Goal: Task Accomplishment & Management: Manage account settings

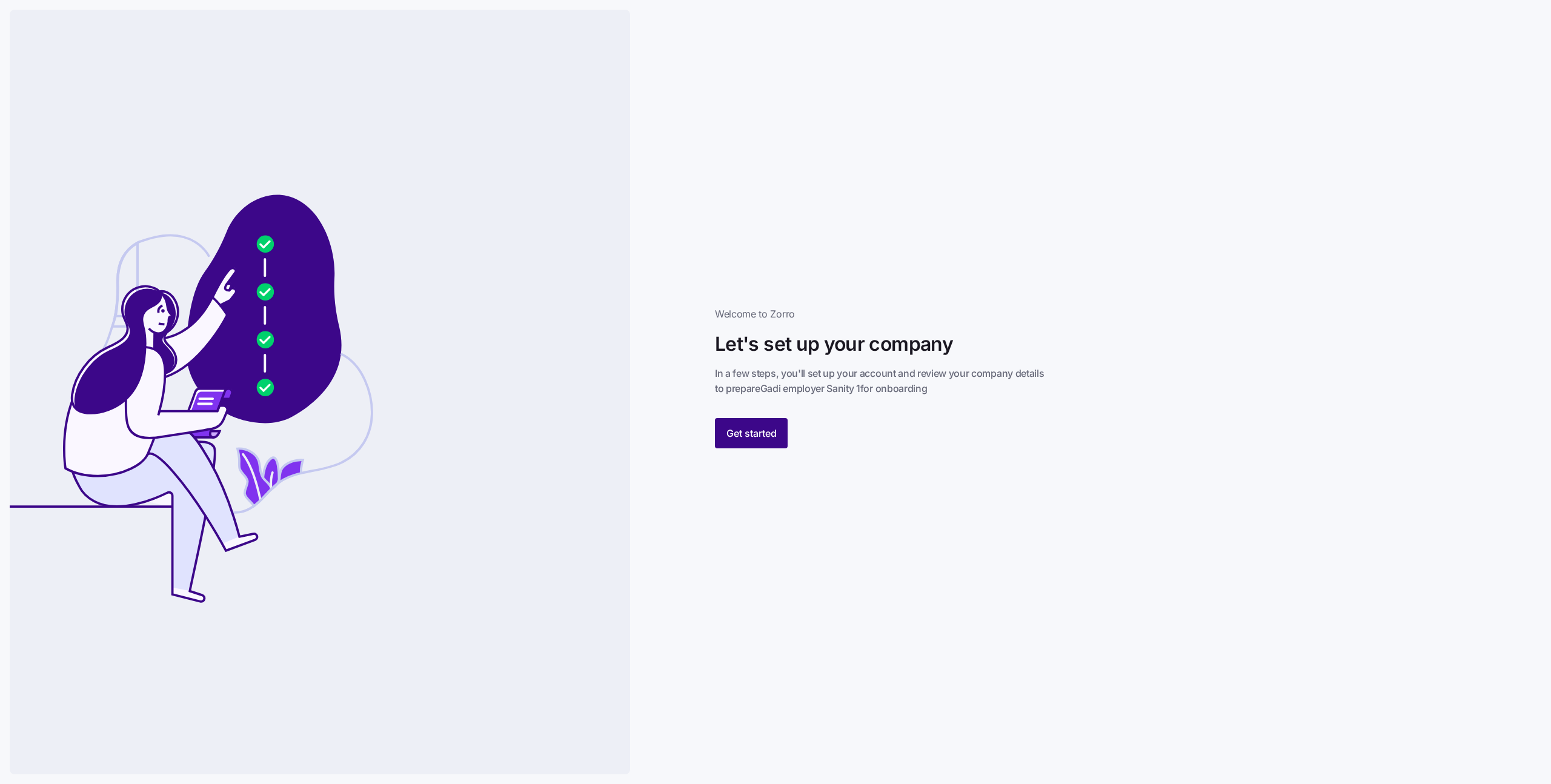
click at [771, 431] on span "Get started" at bounding box center [751, 433] width 51 height 14
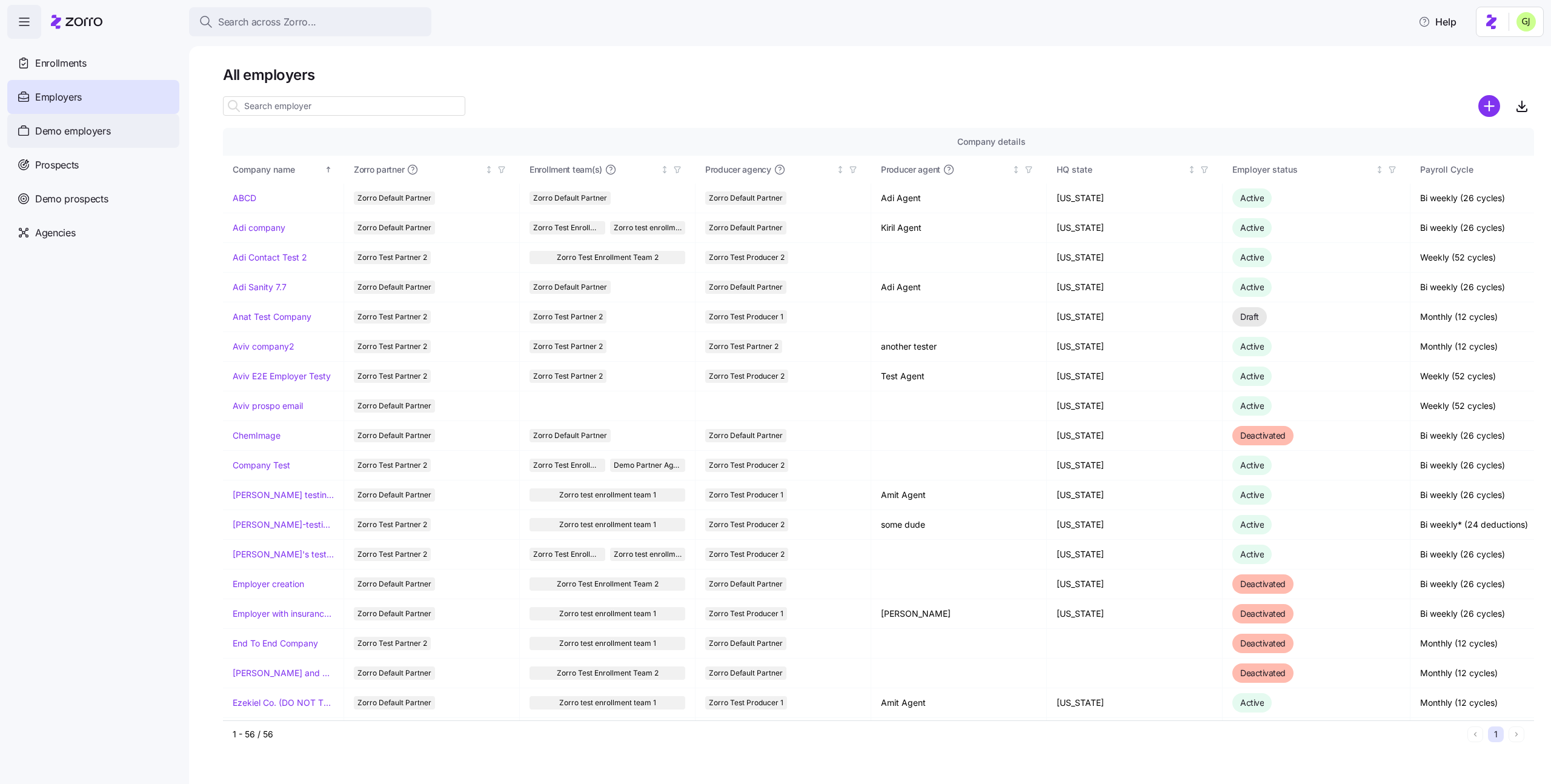
click at [121, 134] on div "Demo employers" at bounding box center [94, 130] width 172 height 34
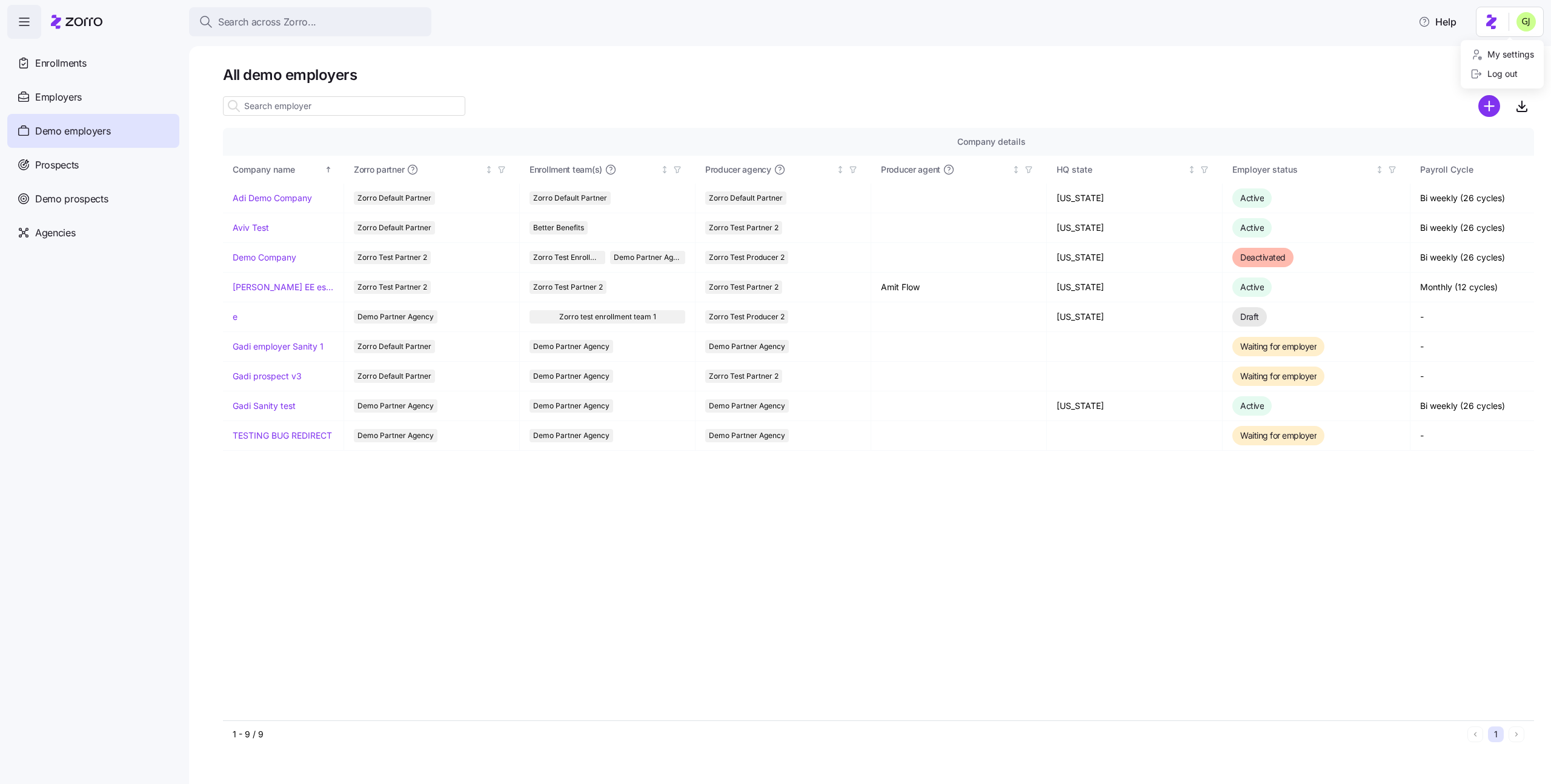
click at [1529, 29] on html "Search across Zorro... Help Enrollments Employers Demo employers Prospects Demo…" at bounding box center [776, 388] width 1551 height 777
click at [1504, 55] on div "My settings" at bounding box center [1502, 54] width 64 height 13
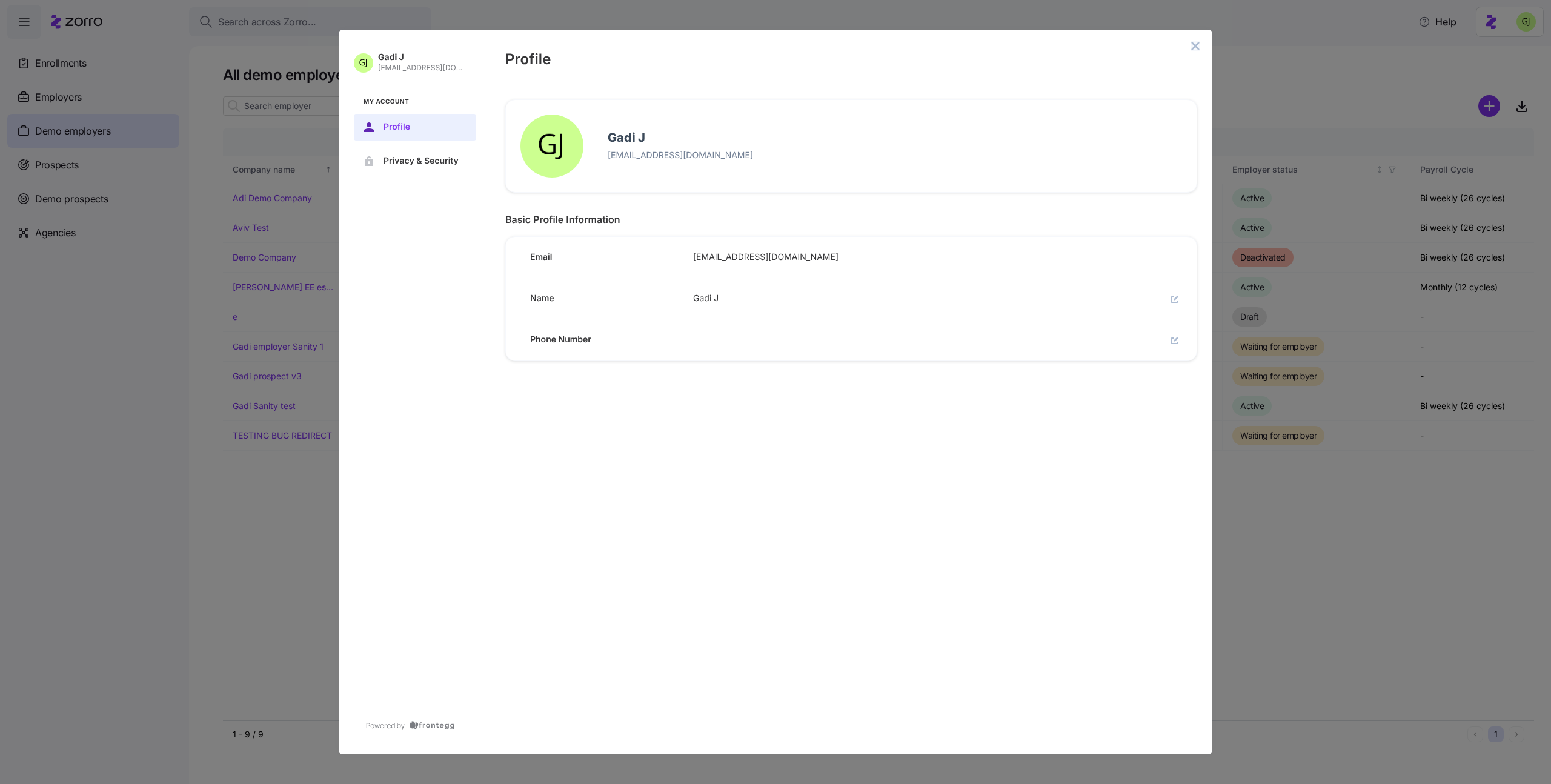
click at [1191, 42] on icon "close admin-box" at bounding box center [1196, 46] width 10 height 10
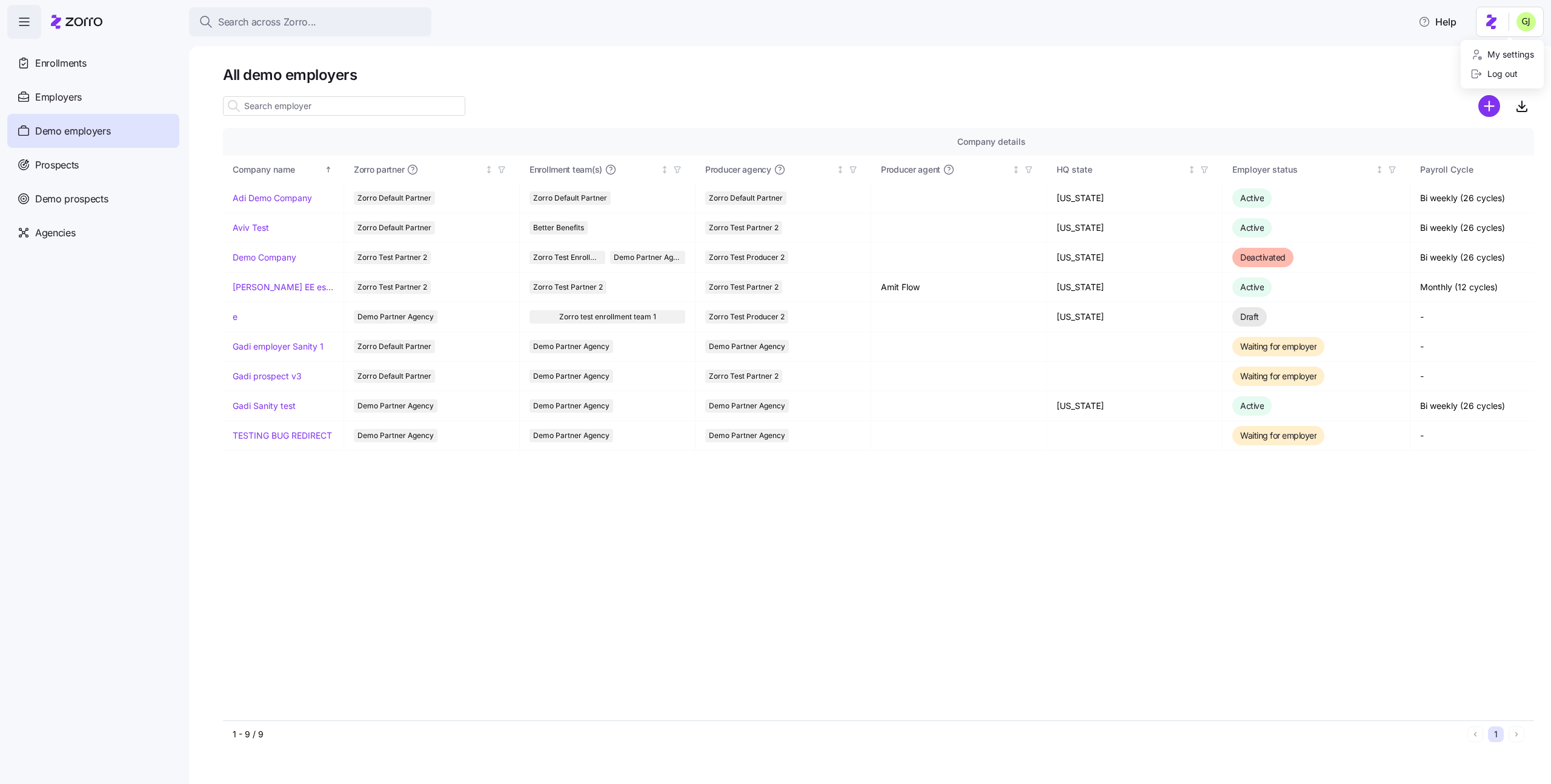
click at [1520, 27] on html "Search across Zorro... Help Enrollments Employers Demo employers Prospects Demo…" at bounding box center [776, 388] width 1551 height 777
click at [1500, 72] on div "Log out" at bounding box center [1494, 74] width 47 height 13
